Goal: Information Seeking & Learning: Learn about a topic

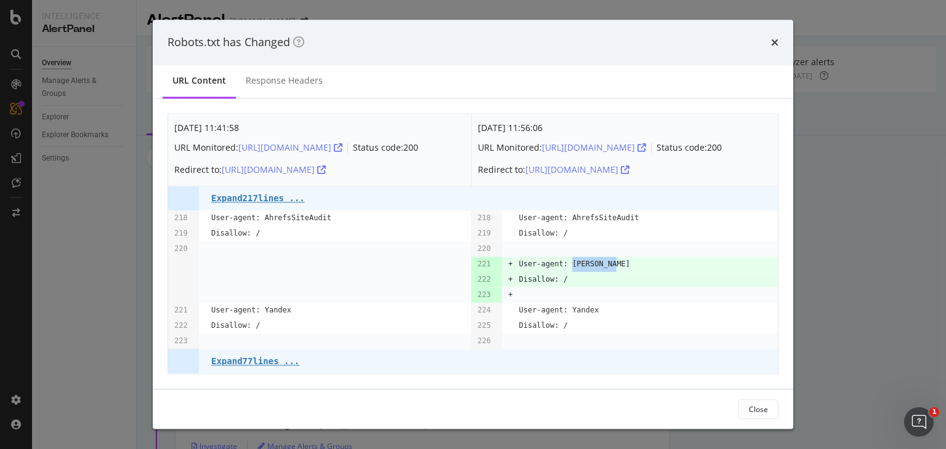
drag, startPoint x: 566, startPoint y: 262, endPoint x: 614, endPoint y: 260, distance: 48.1
click at [614, 260] on td "User-agent: [PERSON_NAME]" at bounding box center [647, 264] width 259 height 15
